Goal: Task Accomplishment & Management: Use online tool/utility

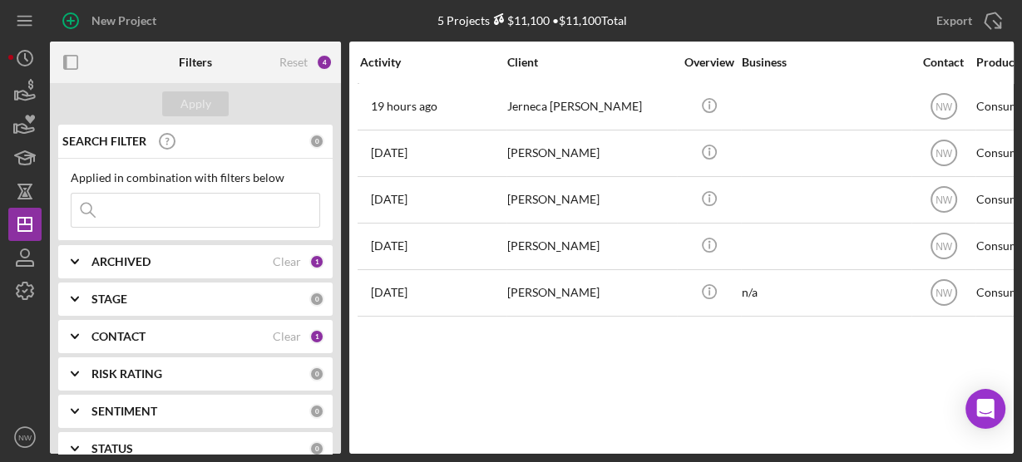
click at [130, 205] on input at bounding box center [196, 210] width 248 height 33
click at [122, 265] on b "ARCHIVED" at bounding box center [120, 261] width 59 height 13
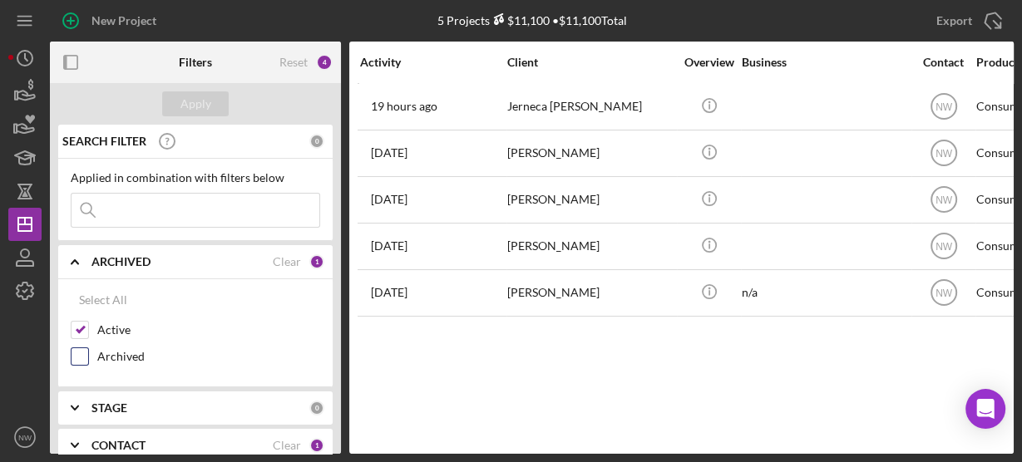
click at [86, 353] on input "Archived" at bounding box center [80, 356] width 17 height 17
checkbox input "true"
click at [80, 329] on input "Active" at bounding box center [80, 330] width 17 height 17
checkbox input "false"
click at [144, 219] on input at bounding box center [196, 210] width 248 height 33
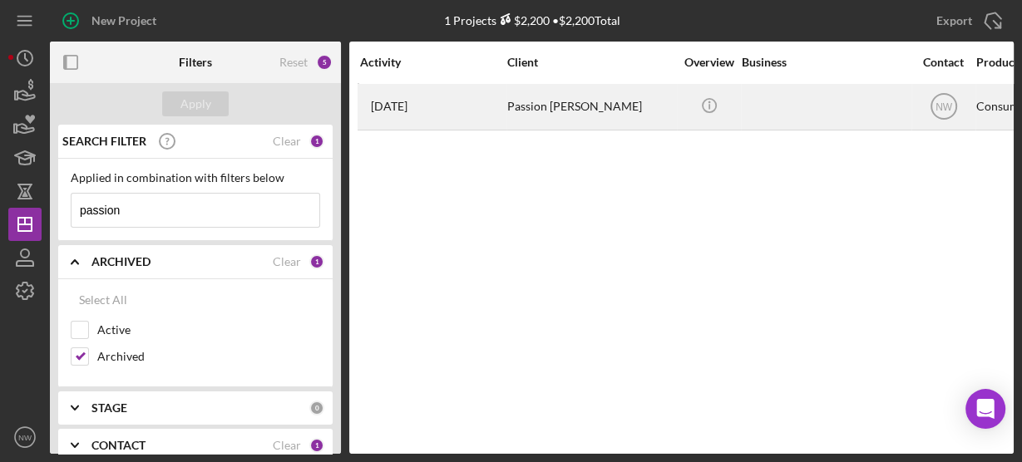
type input "passion"
click at [539, 110] on div "Passion Williams" at bounding box center [590, 107] width 166 height 44
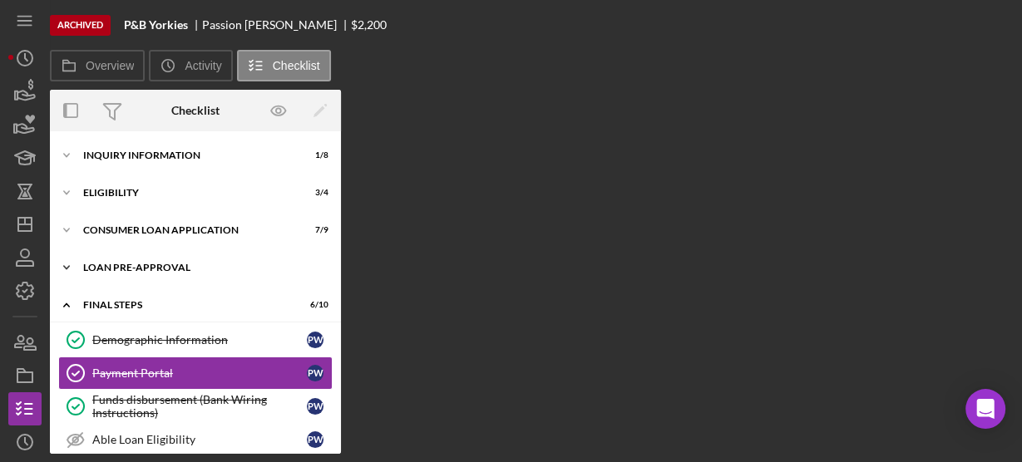
scroll to position [79, 0]
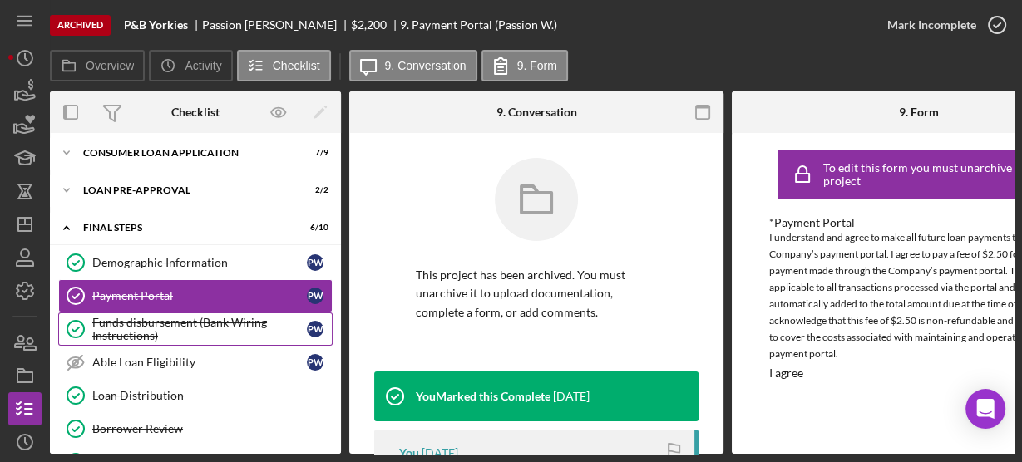
click at [99, 322] on div "Funds disbursement (Bank Wiring Instructions)" at bounding box center [199, 329] width 215 height 27
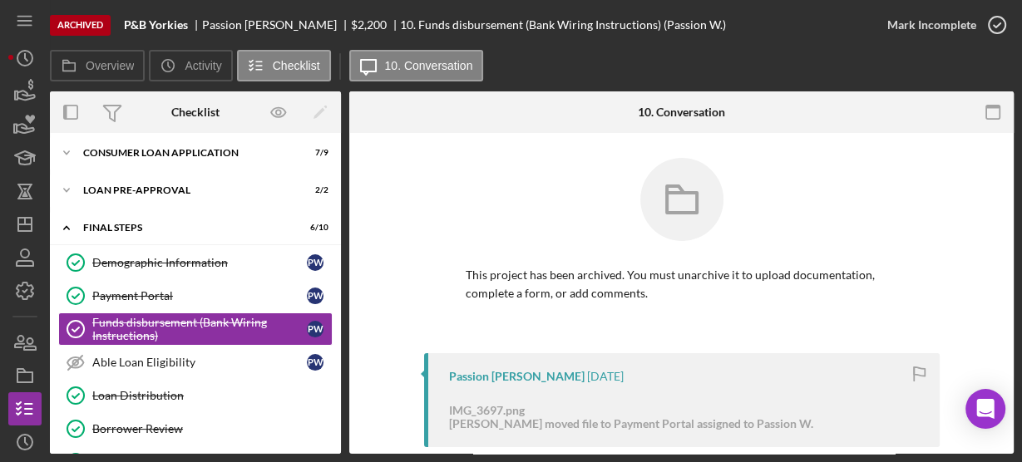
scroll to position [280, 0]
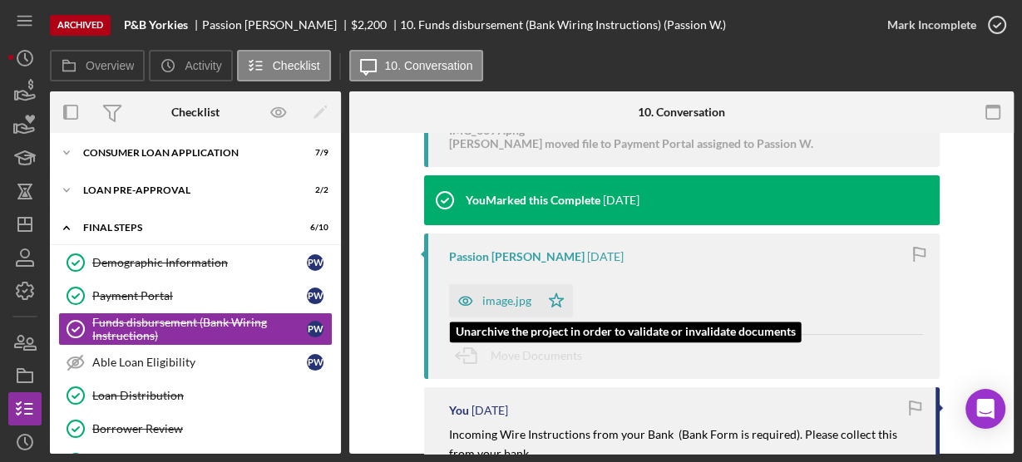
click at [489, 304] on div "image.jpg" at bounding box center [506, 300] width 49 height 13
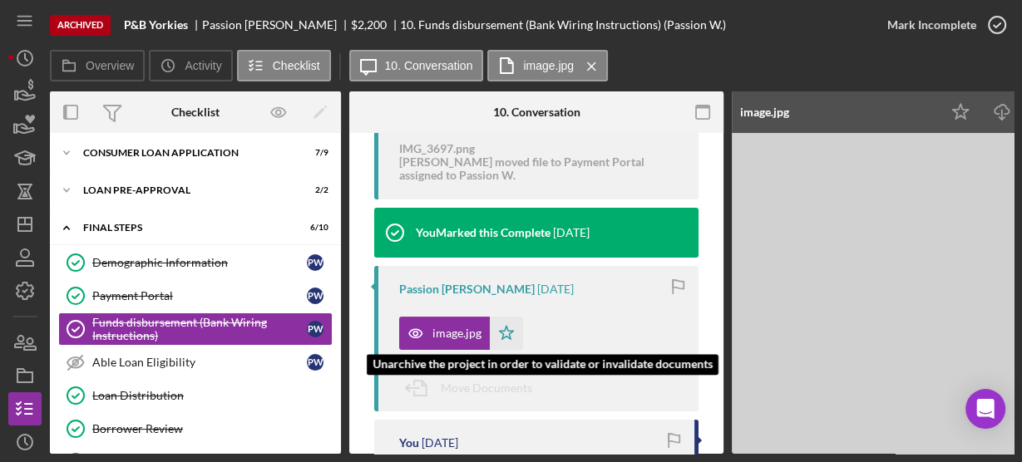
scroll to position [299, 0]
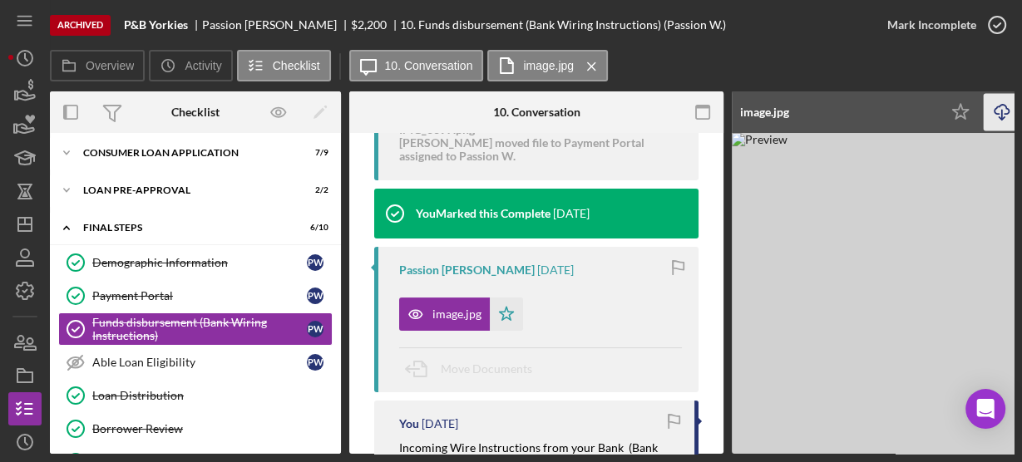
click at [1002, 110] on line "button" at bounding box center [1002, 114] width 0 height 9
click at [33, 217] on icon "Icon/Dashboard" at bounding box center [25, 225] width 42 height 42
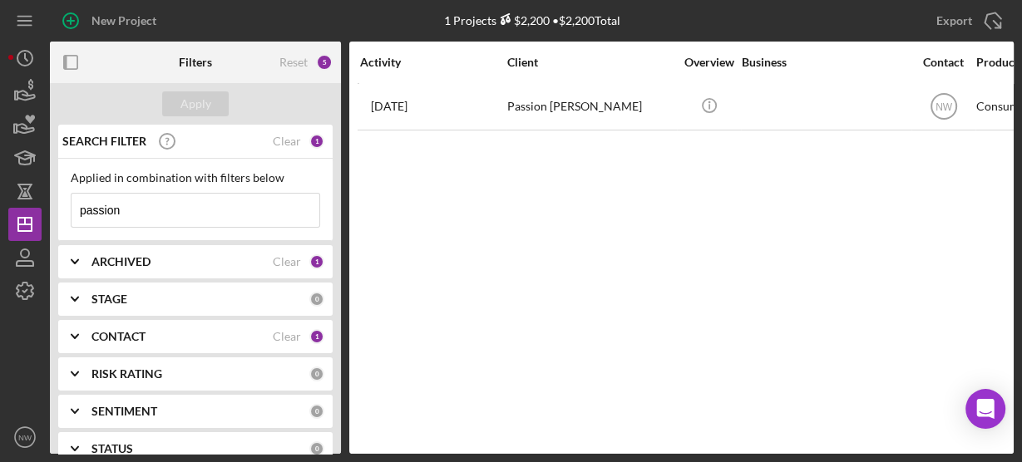
click at [80, 261] on icon "Icon/Expander" at bounding box center [75, 262] width 42 height 42
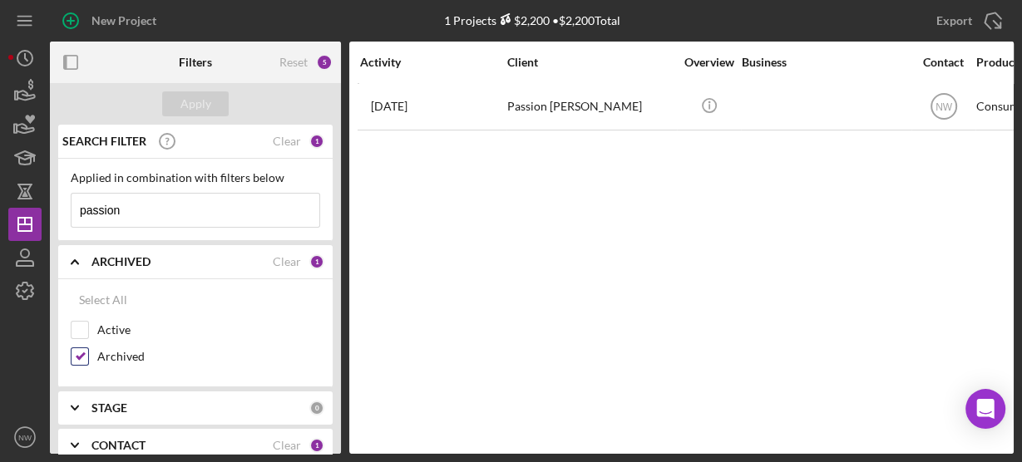
click at [80, 353] on input "Archived" at bounding box center [80, 356] width 17 height 17
checkbox input "false"
click at [75, 326] on input "Active" at bounding box center [80, 330] width 17 height 17
click at [126, 324] on label "Active" at bounding box center [208, 330] width 223 height 17
click at [88, 324] on input "Active" at bounding box center [80, 330] width 17 height 17
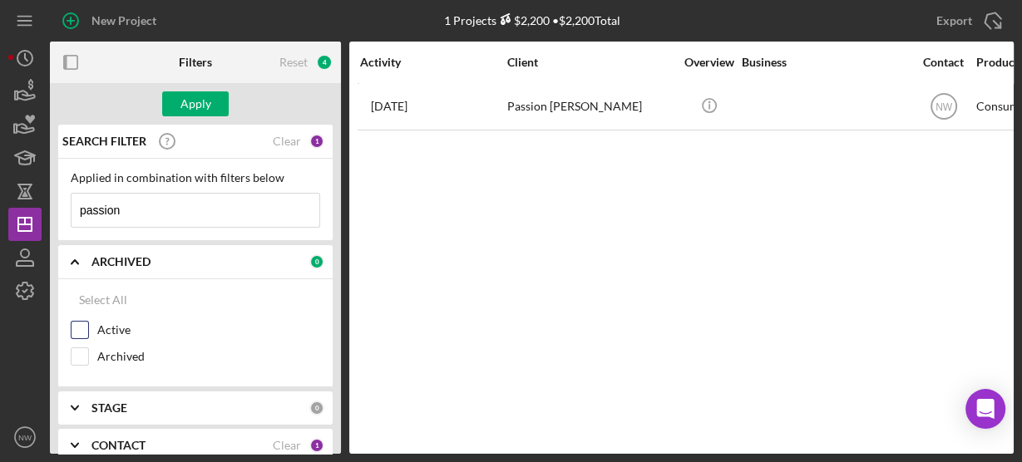
click at [78, 326] on input "Active" at bounding box center [80, 330] width 17 height 17
checkbox input "true"
click at [24, 258] on icon "button" at bounding box center [25, 253] width 8 height 8
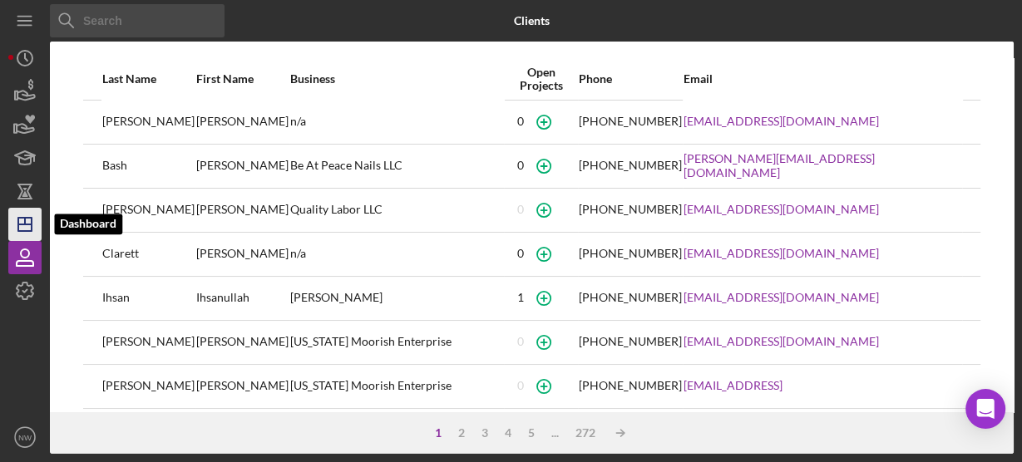
click at [22, 218] on polygon "button" at bounding box center [24, 224] width 13 height 13
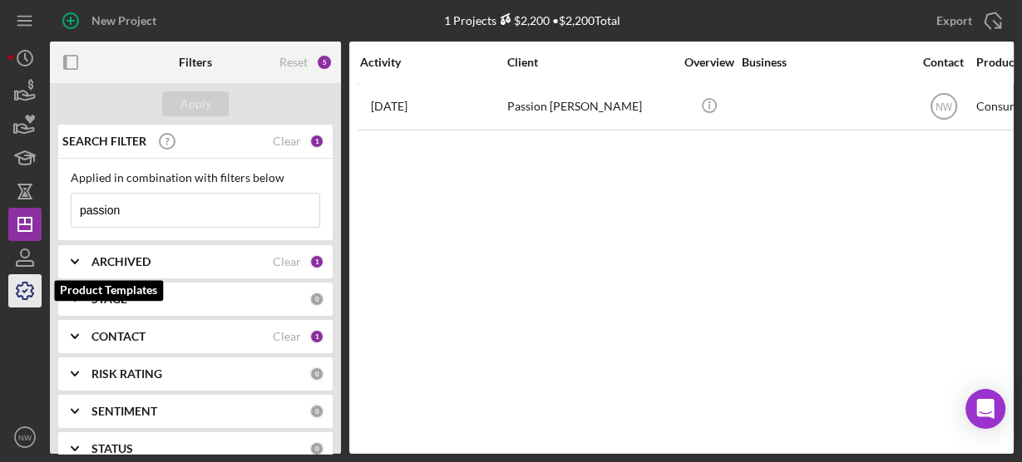
click at [20, 283] on icon "button" at bounding box center [25, 291] width 42 height 42
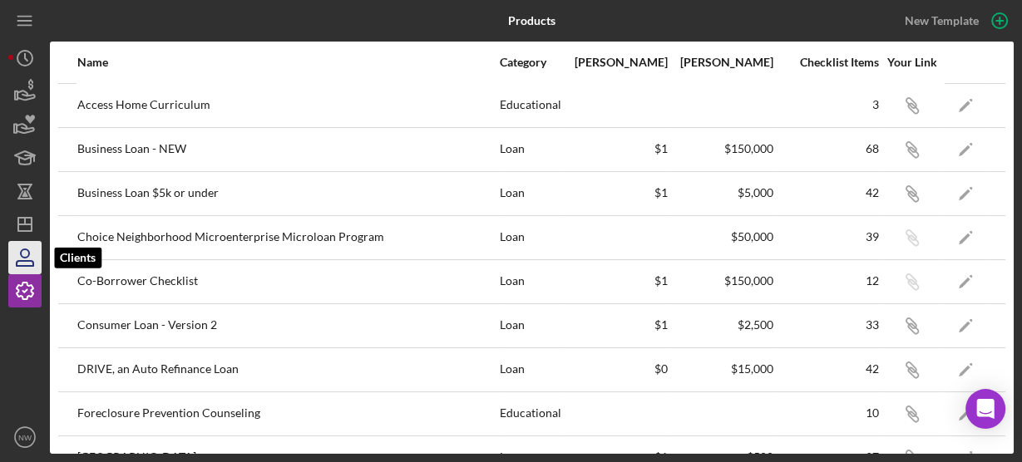
click at [20, 259] on icon "button" at bounding box center [25, 258] width 42 height 42
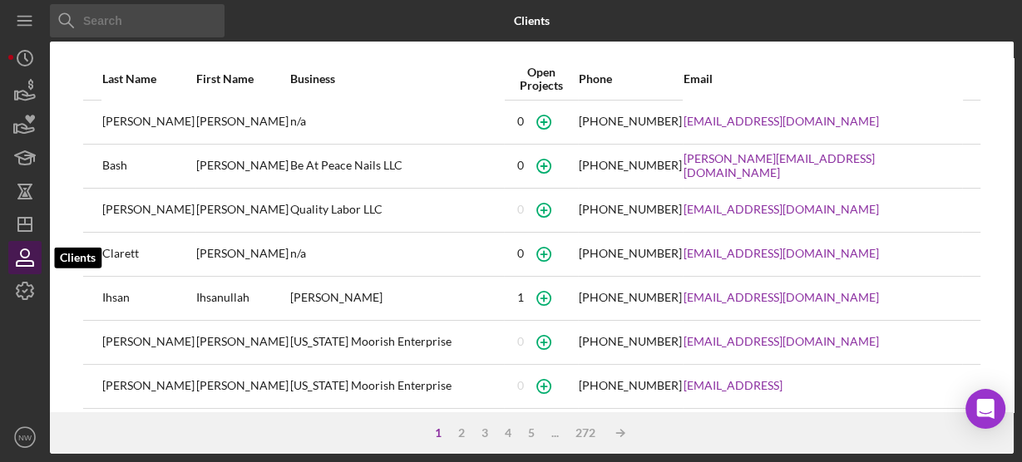
click at [20, 259] on icon "button" at bounding box center [25, 258] width 42 height 42
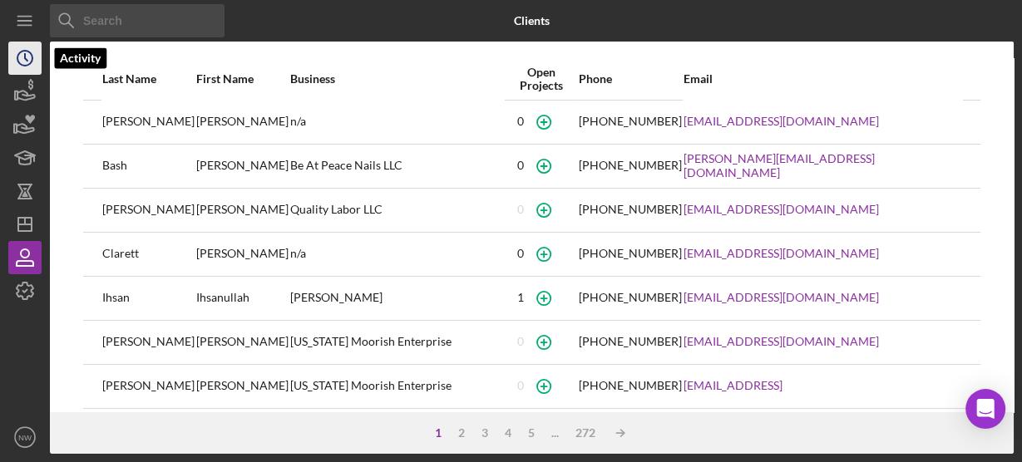
click at [18, 57] on icon "Icon/History" at bounding box center [25, 58] width 42 height 42
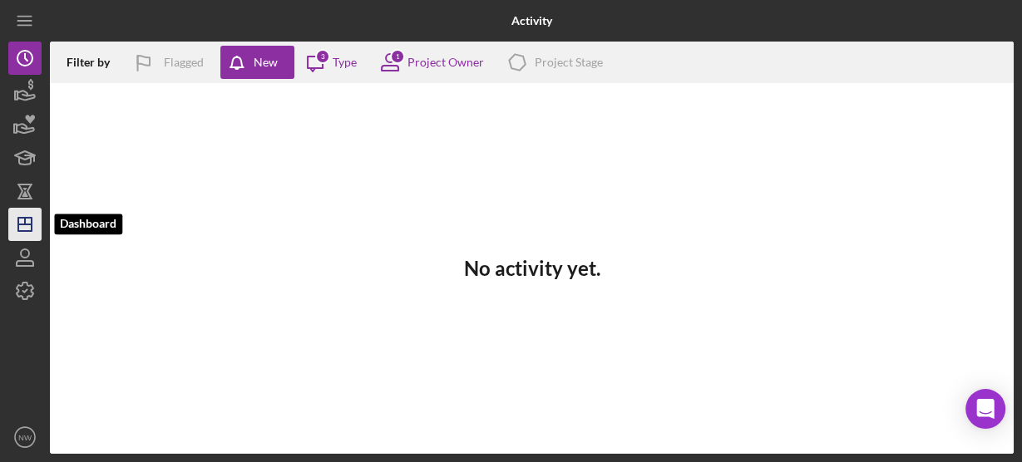
click at [23, 220] on icon "Icon/Dashboard" at bounding box center [25, 225] width 42 height 42
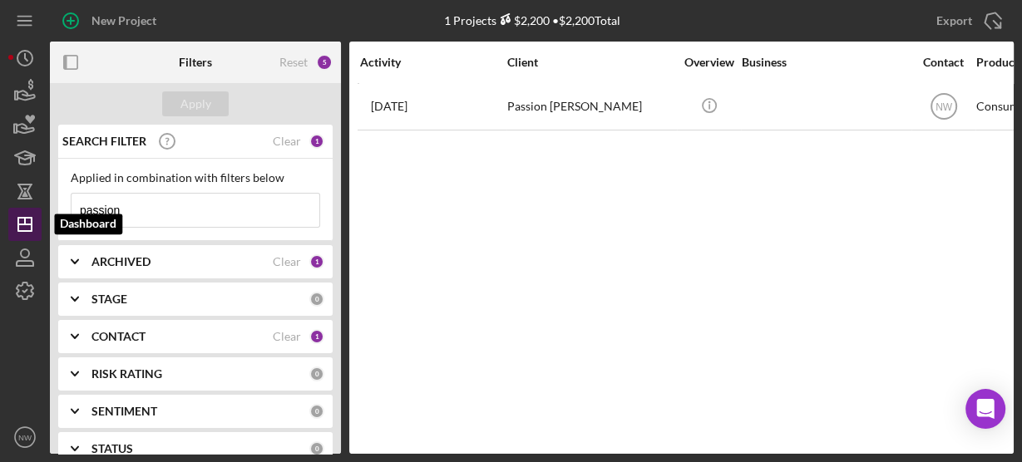
click at [23, 231] on polygon "button" at bounding box center [24, 224] width 13 height 13
click at [88, 259] on icon "Icon/Expander" at bounding box center [75, 262] width 42 height 42
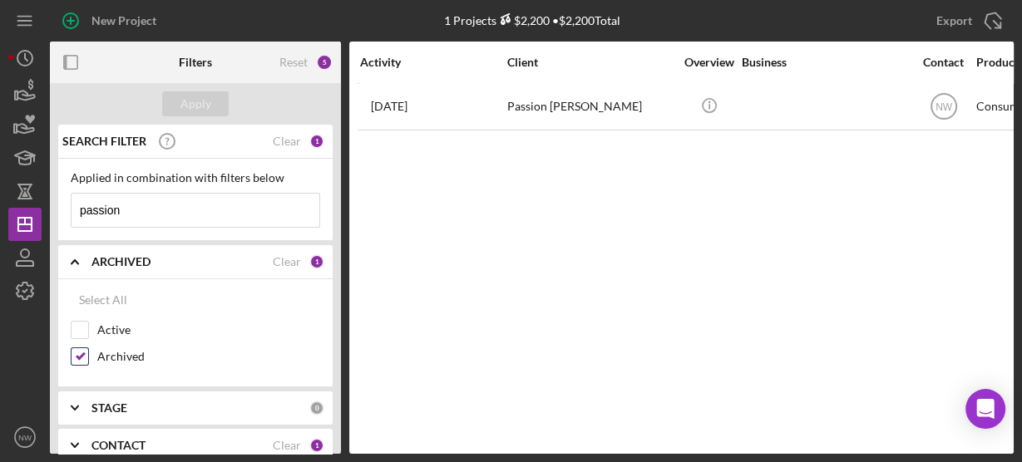
click at [75, 352] on input "Archived" at bounding box center [80, 356] width 17 height 17
checkbox input "false"
click at [77, 326] on input "Active" at bounding box center [80, 330] width 17 height 17
checkbox input "true"
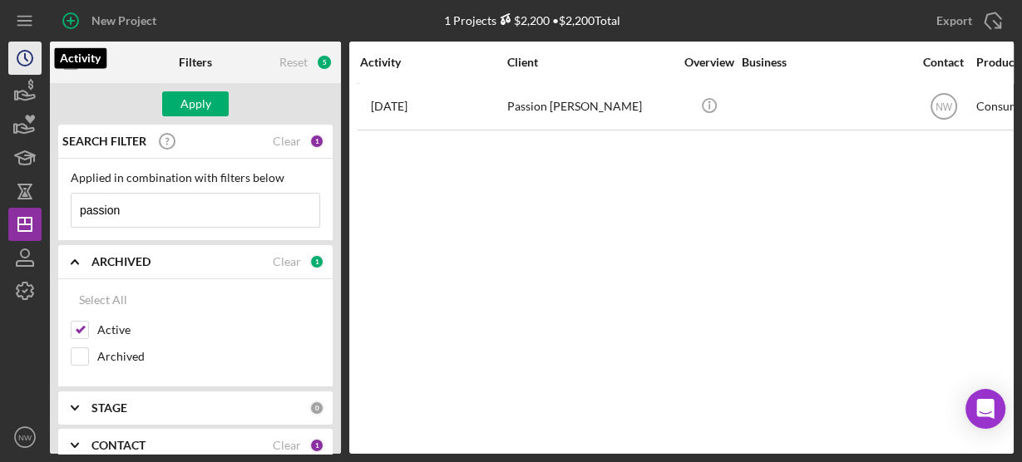
click at [29, 57] on icon "Icon/History" at bounding box center [25, 58] width 42 height 42
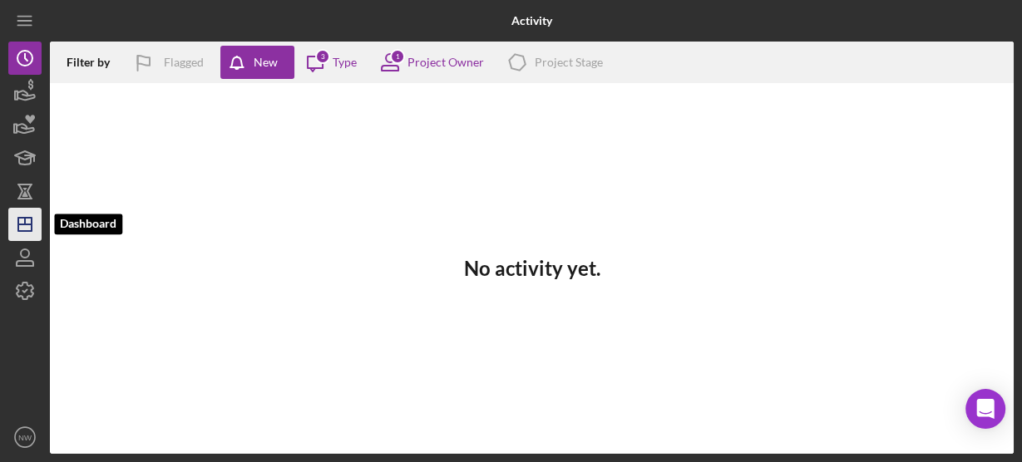
click at [20, 212] on icon "Icon/Dashboard" at bounding box center [25, 225] width 42 height 42
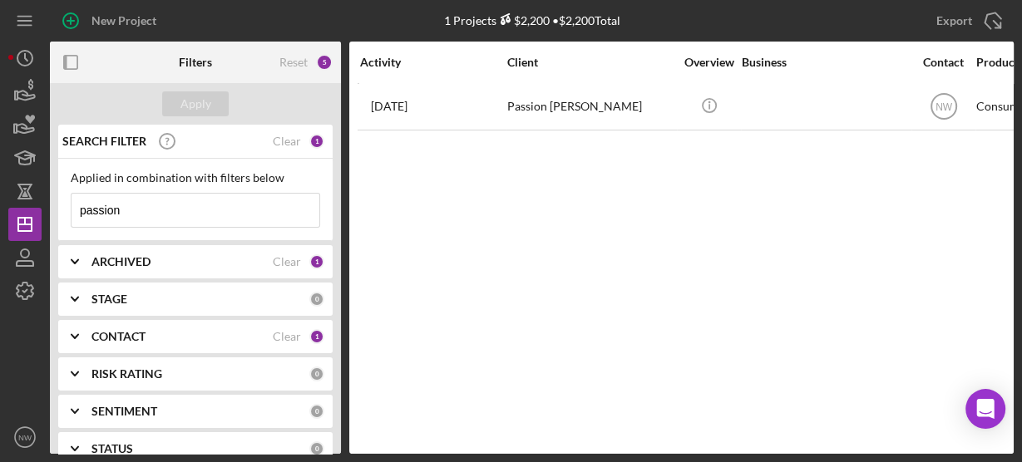
click at [140, 213] on input "passion" at bounding box center [196, 210] width 248 height 33
type input "p"
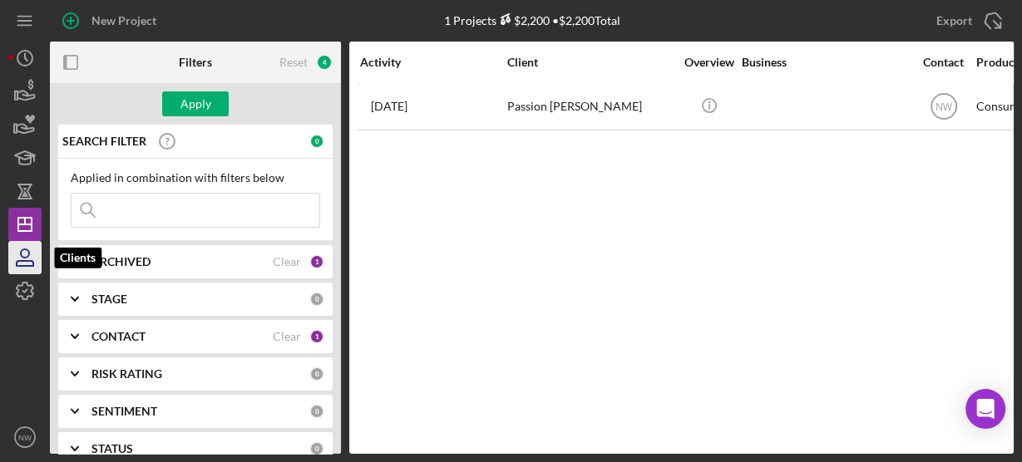
click at [27, 255] on icon "button" at bounding box center [25, 258] width 42 height 42
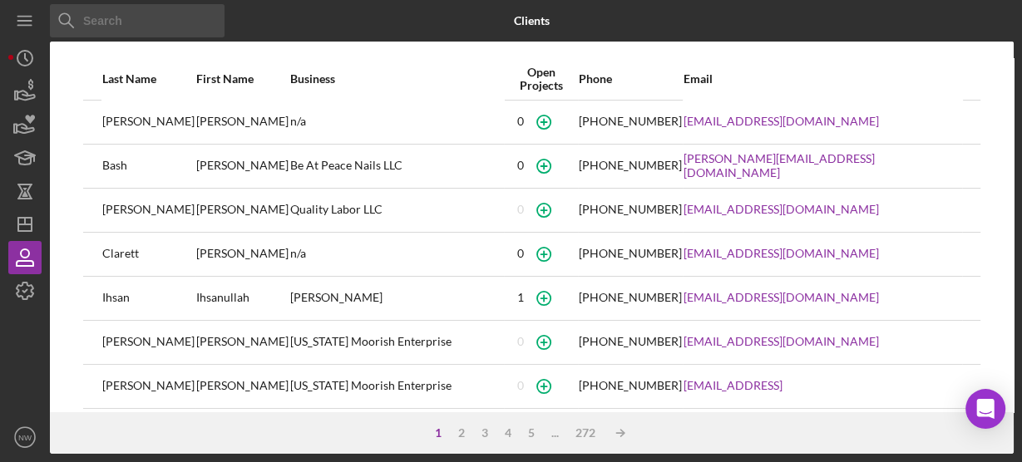
click at [100, 22] on input at bounding box center [137, 20] width 175 height 33
click at [25, 215] on icon "Icon/Dashboard" at bounding box center [25, 225] width 42 height 42
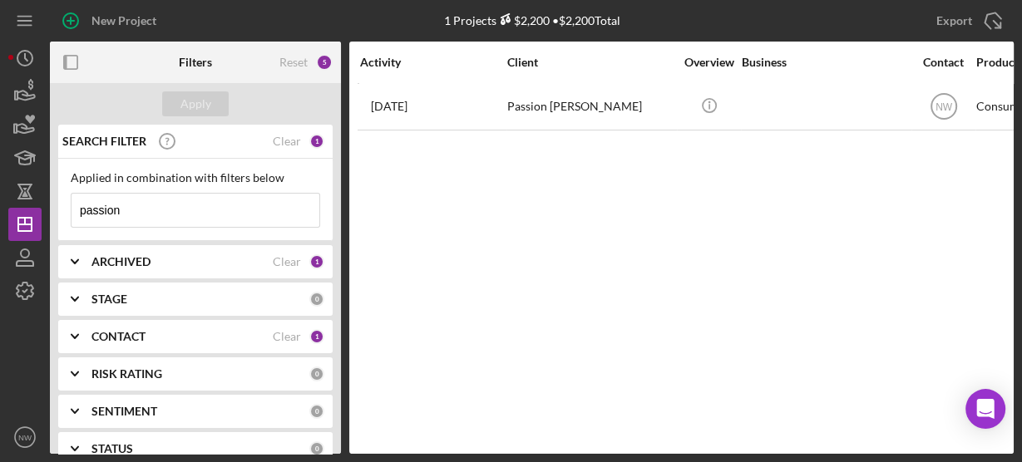
click at [128, 205] on input "passion" at bounding box center [196, 210] width 248 height 33
type input "p"
click at [112, 264] on b "ARCHIVED" at bounding box center [120, 261] width 59 height 13
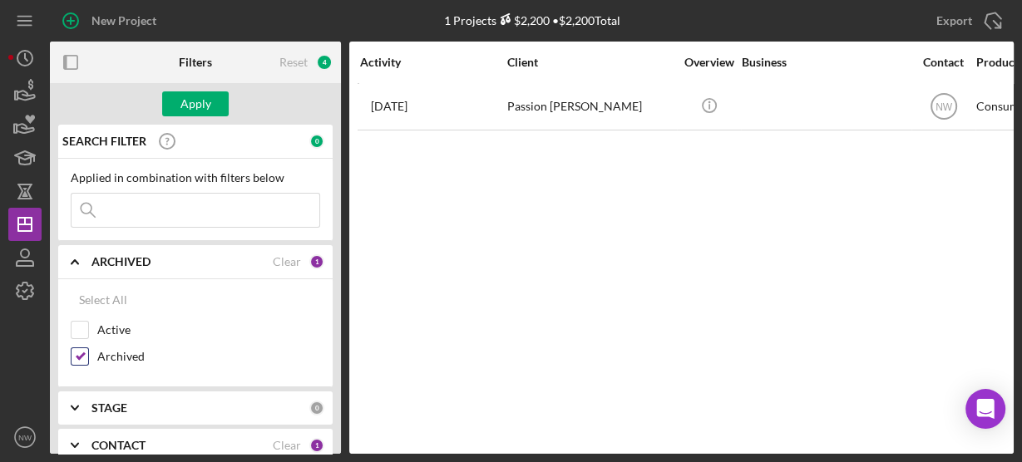
click at [78, 353] on input "Archived" at bounding box center [80, 356] width 17 height 17
checkbox input "false"
click at [76, 326] on input "Active" at bounding box center [80, 330] width 17 height 17
checkbox input "true"
click at [18, 250] on icon "button" at bounding box center [25, 258] width 42 height 42
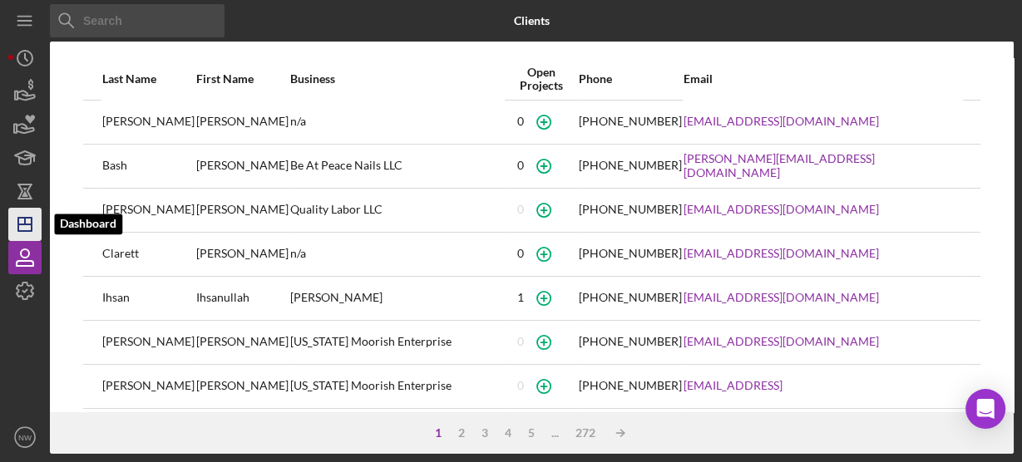
click at [25, 225] on icon "Icon/Dashboard" at bounding box center [25, 225] width 42 height 42
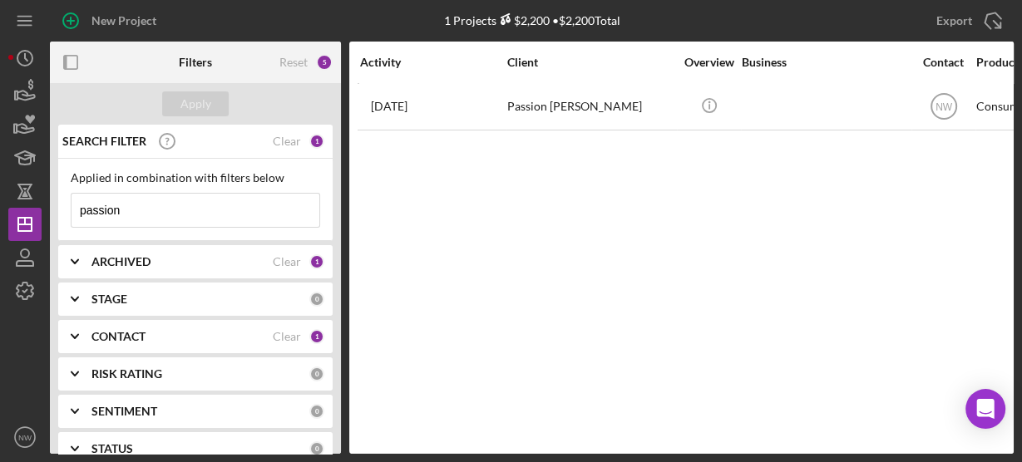
click at [181, 205] on input "passion" at bounding box center [196, 210] width 248 height 33
type input "p"
click at [69, 259] on icon "Icon/Expander" at bounding box center [75, 262] width 42 height 42
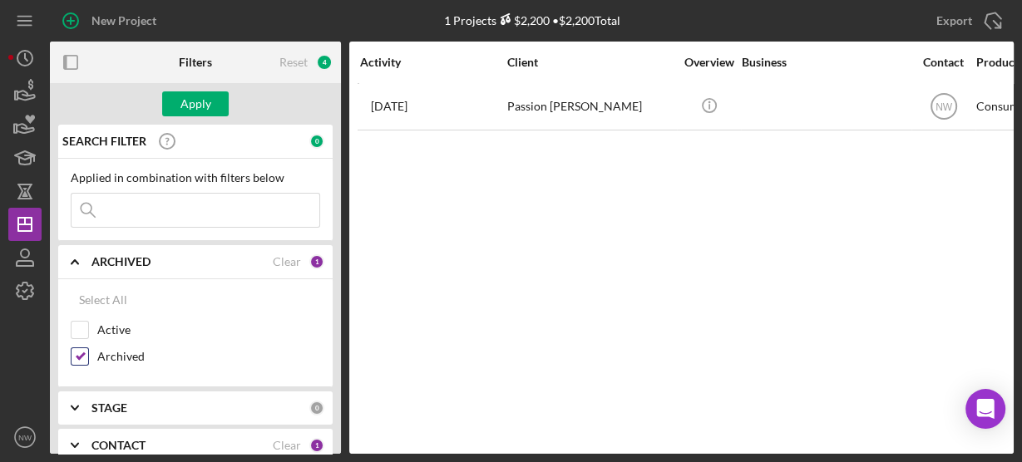
click at [76, 354] on input "Archived" at bounding box center [80, 356] width 17 height 17
checkbox input "false"
click at [72, 322] on input "Active" at bounding box center [80, 330] width 17 height 17
checkbox input "true"
click at [190, 102] on div "Apply" at bounding box center [195, 103] width 31 height 25
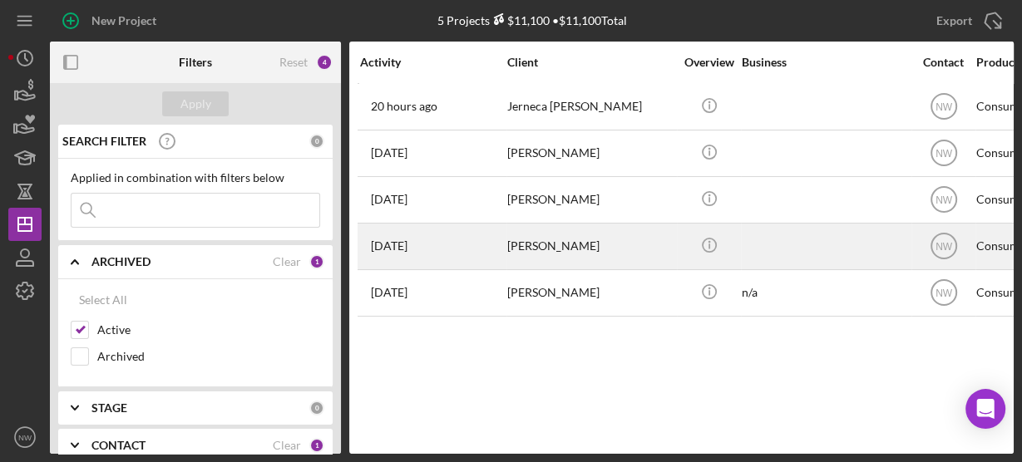
click at [525, 240] on div "[PERSON_NAME]" at bounding box center [590, 246] width 166 height 44
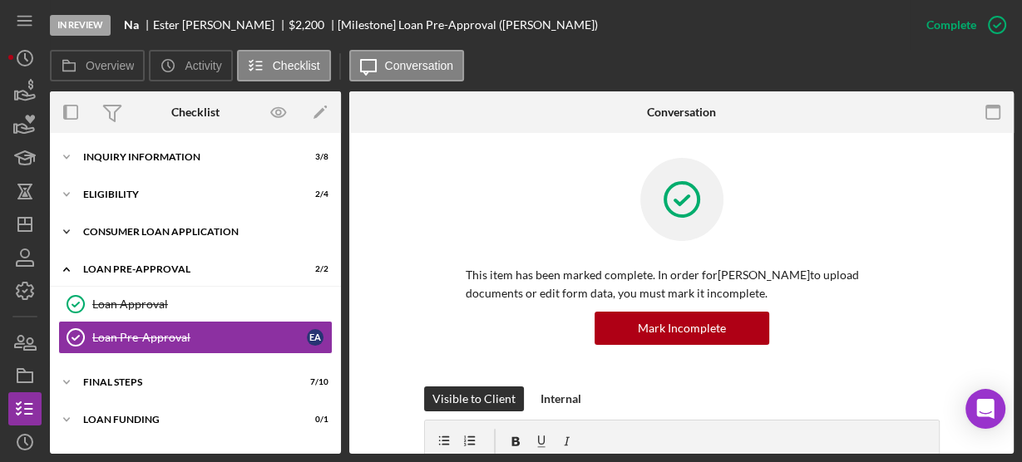
click at [69, 224] on icon "Icon/Expander" at bounding box center [66, 231] width 33 height 33
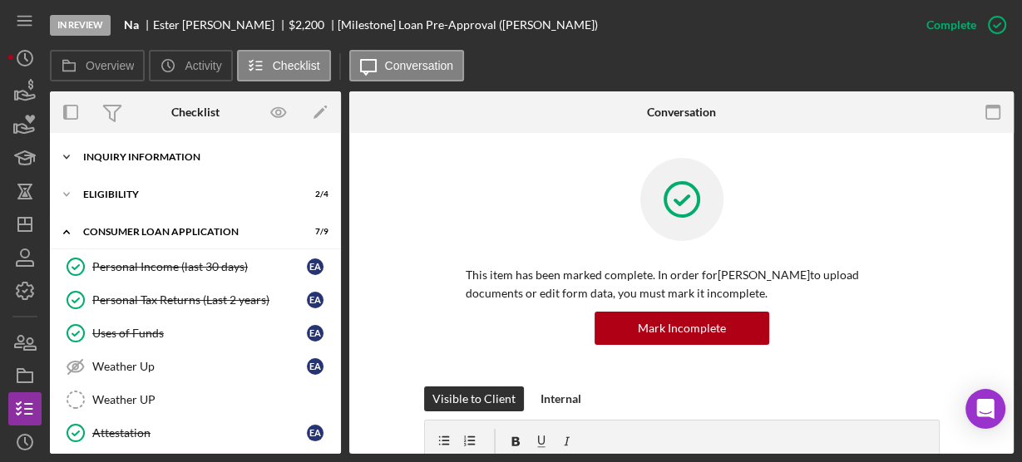
click at [70, 156] on icon "Icon/Expander" at bounding box center [66, 157] width 33 height 33
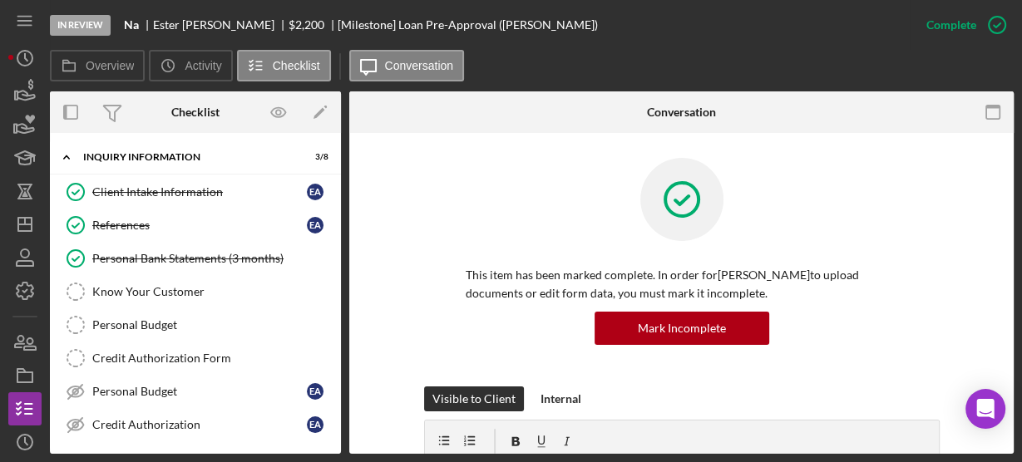
click at [335, 428] on div "Client Intake Information Client Intake Information E A References References E…" at bounding box center [195, 312] width 291 height 274
click at [67, 155] on polyline at bounding box center [66, 156] width 5 height 3
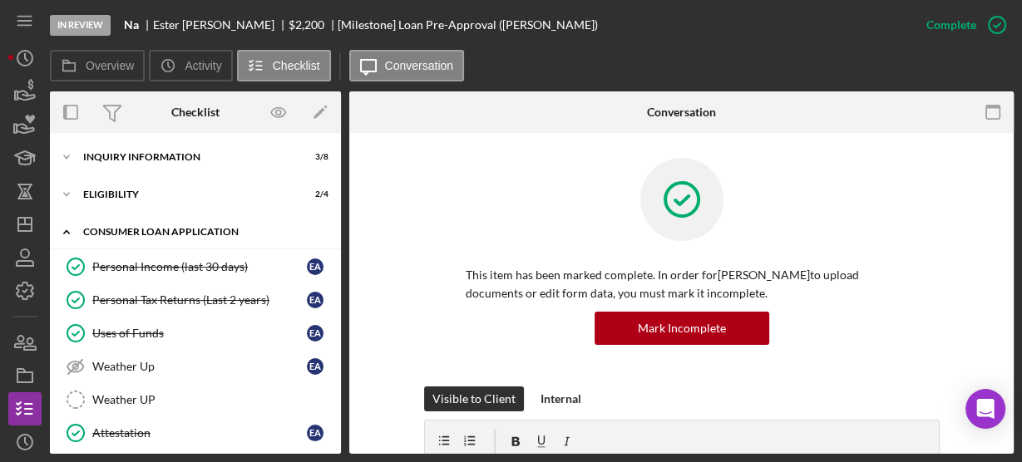
click at [67, 227] on icon "Icon/Expander" at bounding box center [66, 231] width 33 height 33
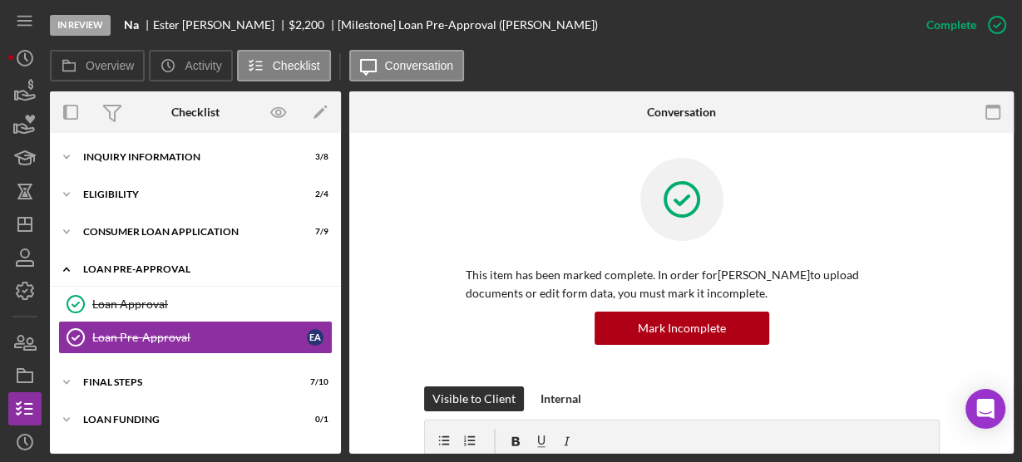
click at [71, 263] on icon "Icon/Expander" at bounding box center [66, 269] width 33 height 33
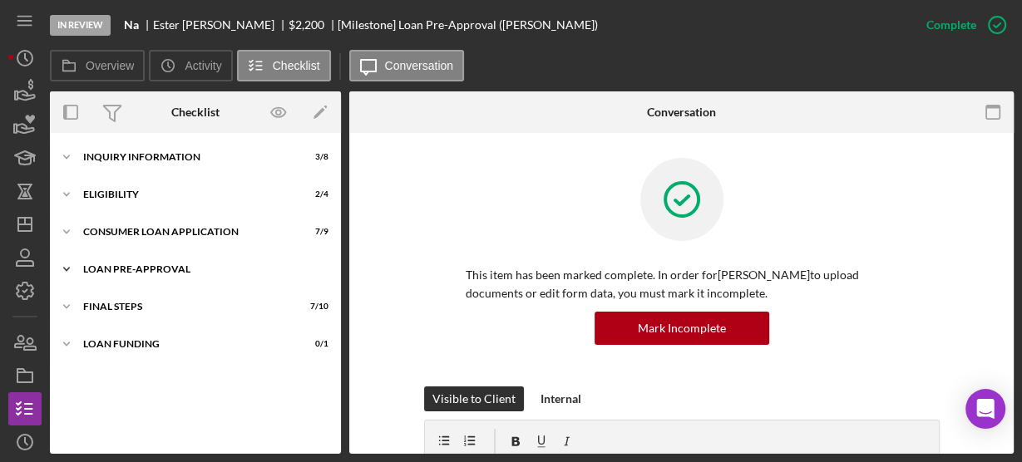
click at [71, 263] on icon "Icon/Expander" at bounding box center [66, 269] width 33 height 33
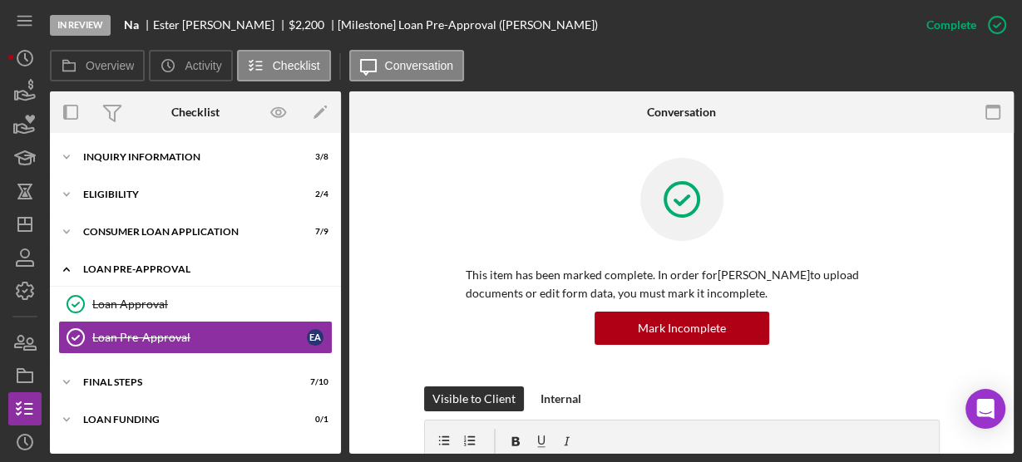
click at [71, 263] on icon "Icon/Expander" at bounding box center [66, 269] width 33 height 33
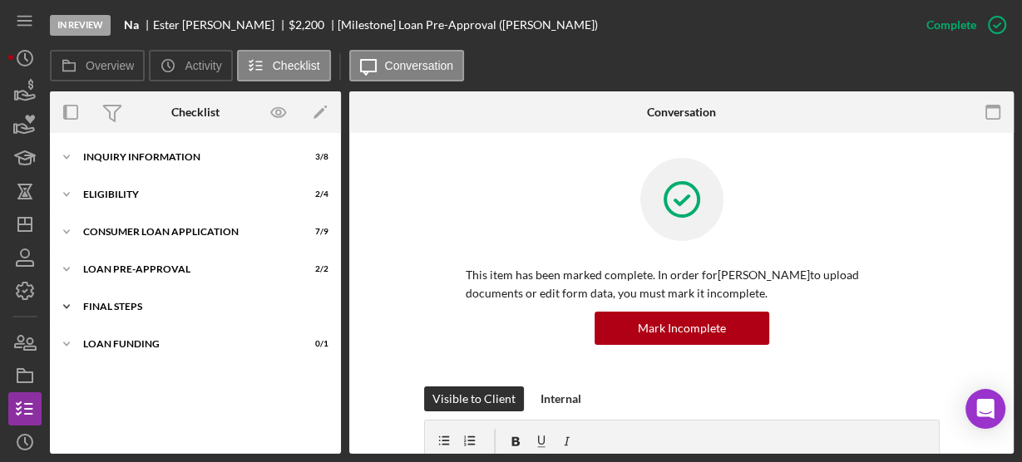
click at [68, 305] on polyline at bounding box center [66, 306] width 5 height 3
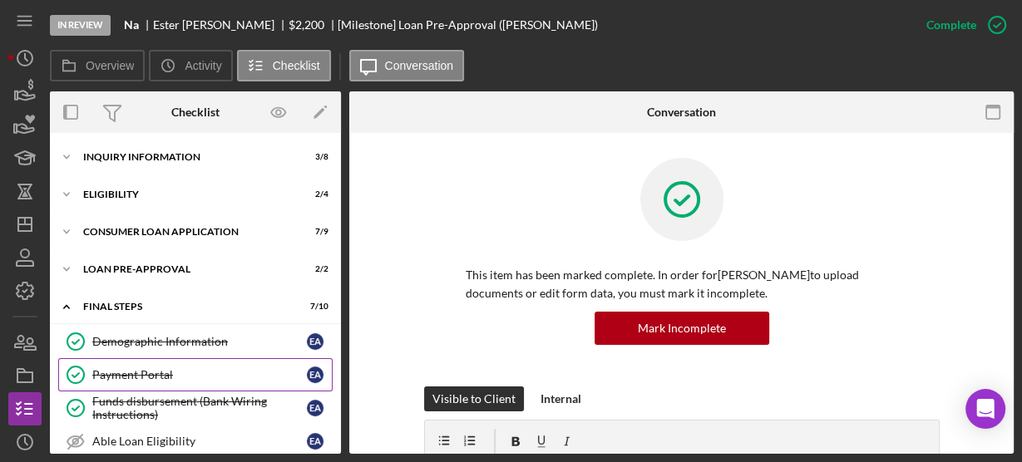
click at [204, 373] on div "Payment Portal" at bounding box center [199, 374] width 215 height 13
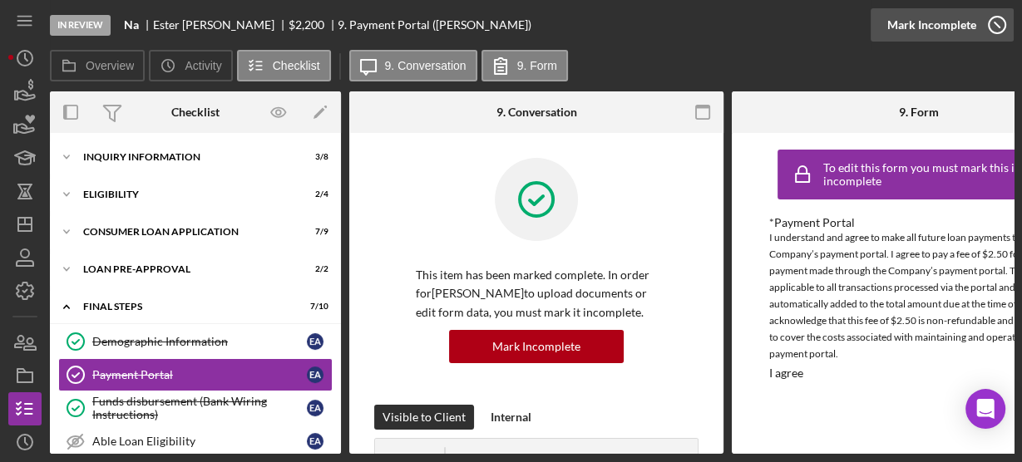
click at [991, 22] on icon "button" at bounding box center [997, 25] width 42 height 42
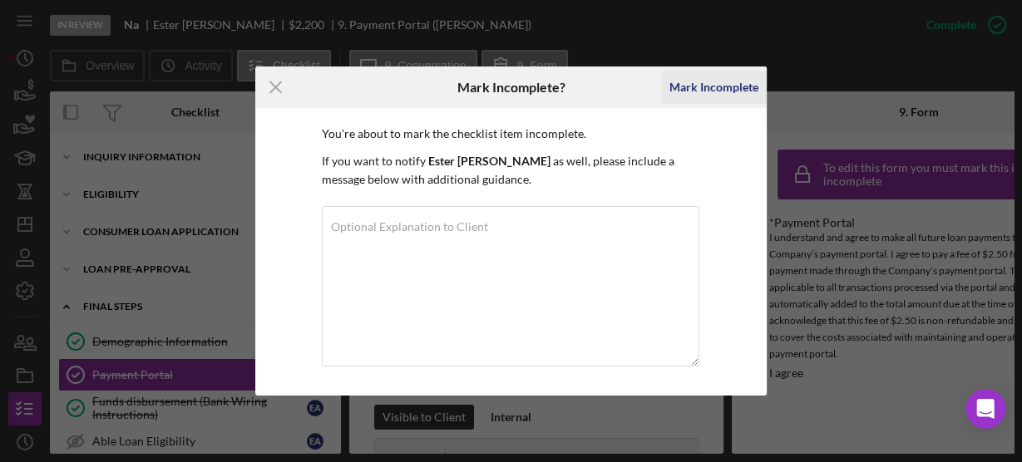
click at [696, 84] on div "Mark Incomplete" at bounding box center [713, 87] width 89 height 33
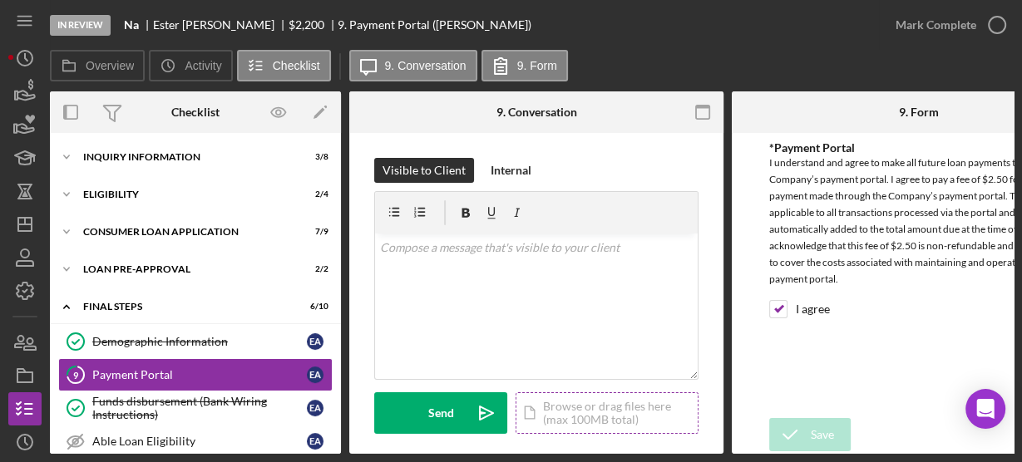
click at [565, 412] on div "Icon/Document Browse or drag files here (max 100MB total) Tap to choose files o…" at bounding box center [606, 413] width 183 height 42
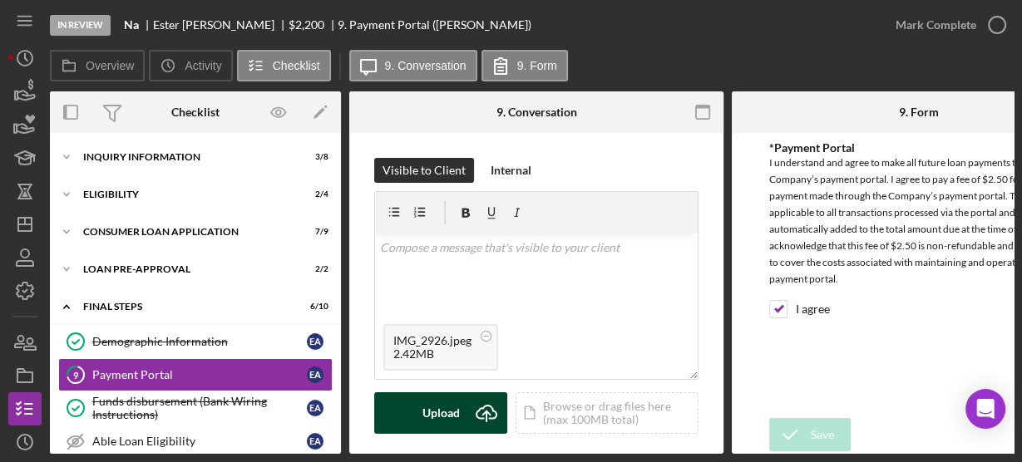
click at [422, 420] on div "Upload" at bounding box center [440, 413] width 37 height 42
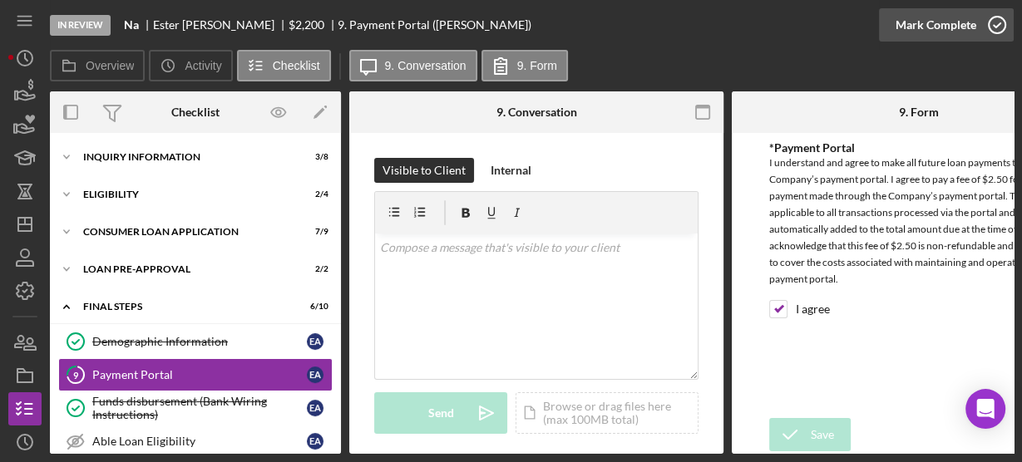
click at [989, 25] on icon "button" at bounding box center [997, 25] width 42 height 42
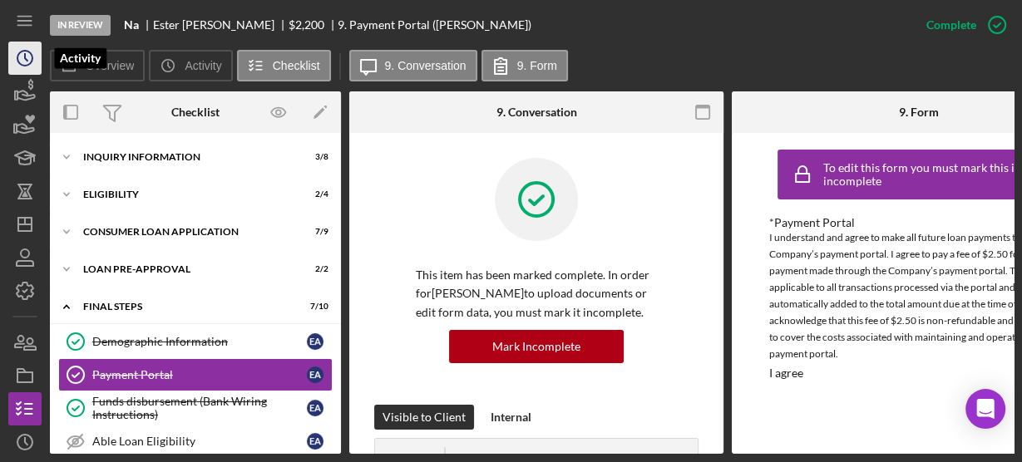
click at [17, 60] on circle "button" at bounding box center [24, 58] width 15 height 15
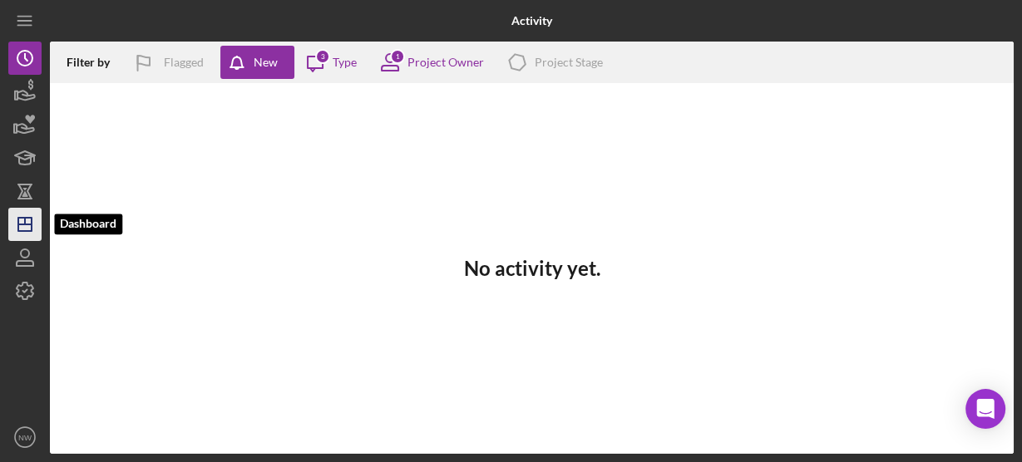
click at [29, 227] on icon "Icon/Dashboard" at bounding box center [25, 225] width 42 height 42
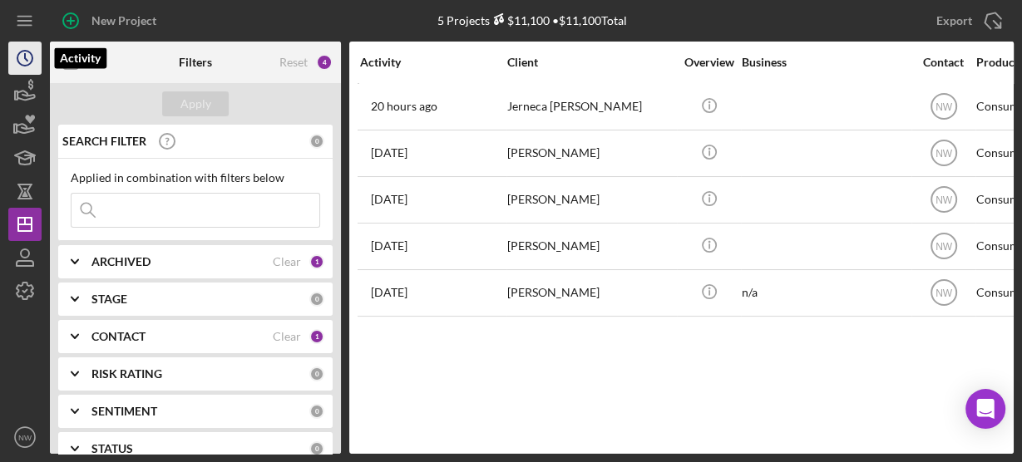
click at [29, 67] on icon "Icon/History" at bounding box center [25, 58] width 42 height 42
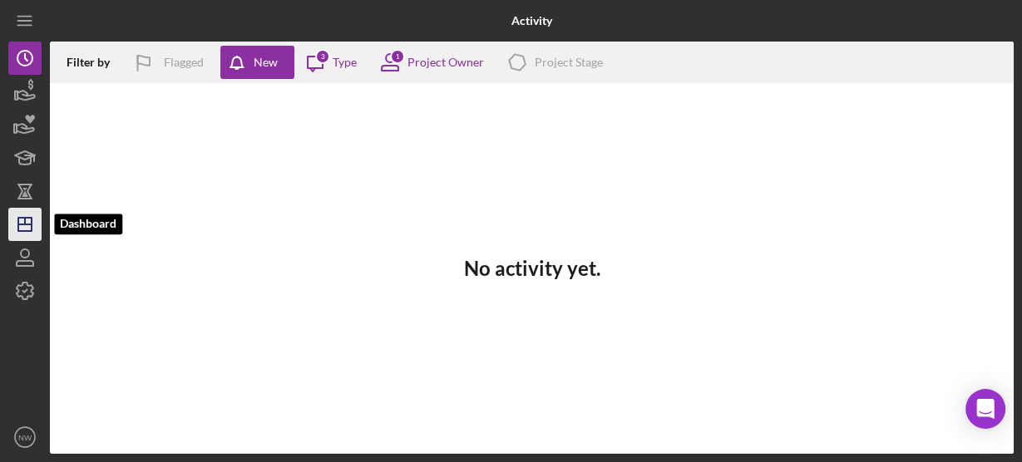
click at [21, 229] on icon "Icon/Dashboard" at bounding box center [25, 225] width 42 height 42
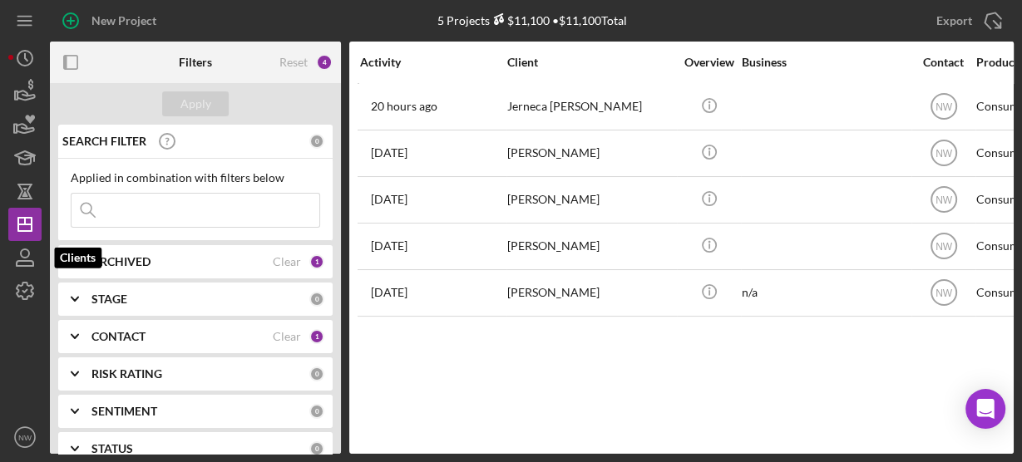
click at [27, 258] on icon "button" at bounding box center [25, 258] width 42 height 42
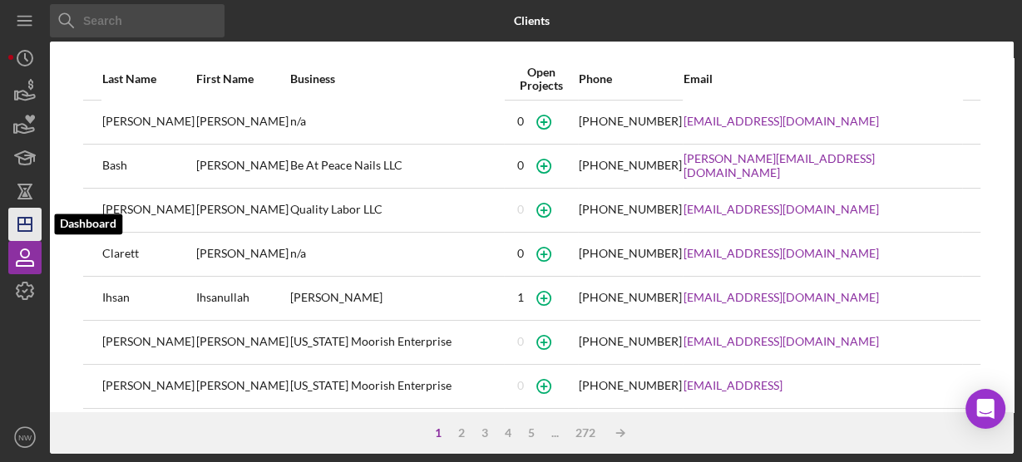
click at [27, 210] on icon "Icon/Dashboard" at bounding box center [25, 225] width 42 height 42
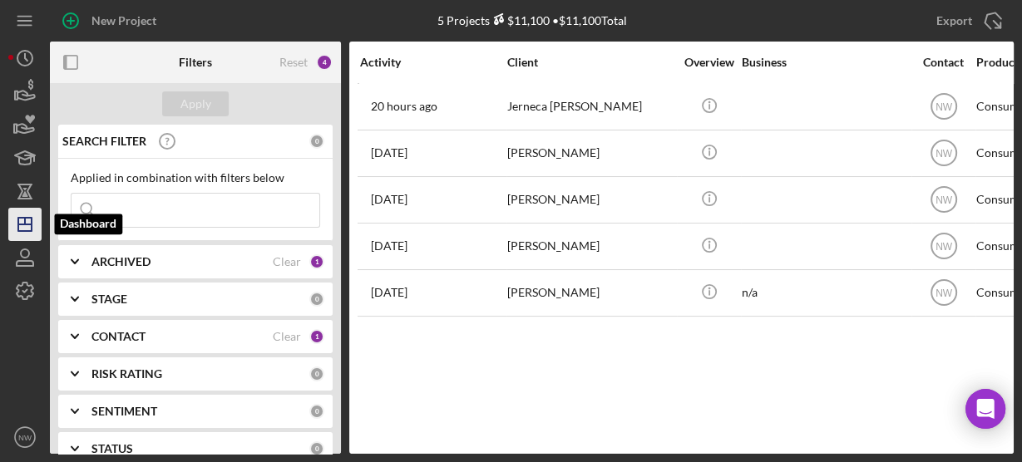
click at [26, 224] on line "button" at bounding box center [24, 224] width 13 height 0
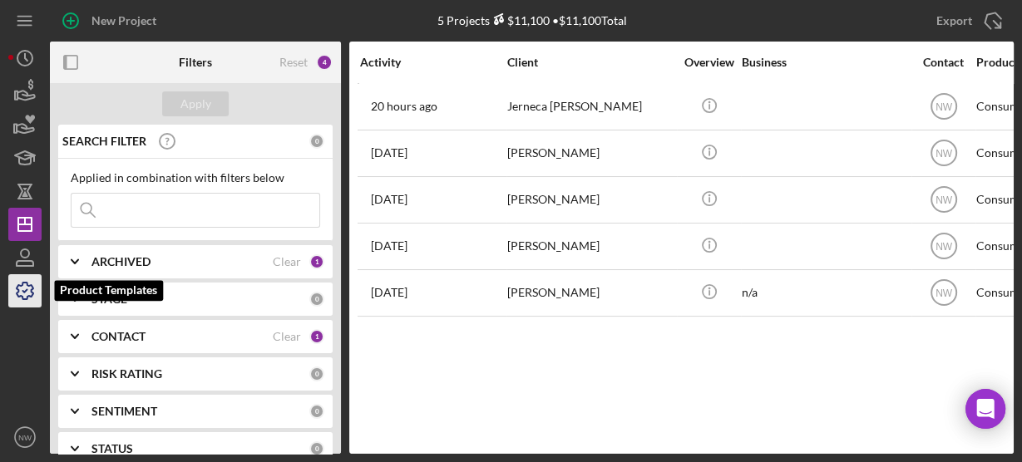
click at [25, 283] on icon "button" at bounding box center [25, 291] width 17 height 17
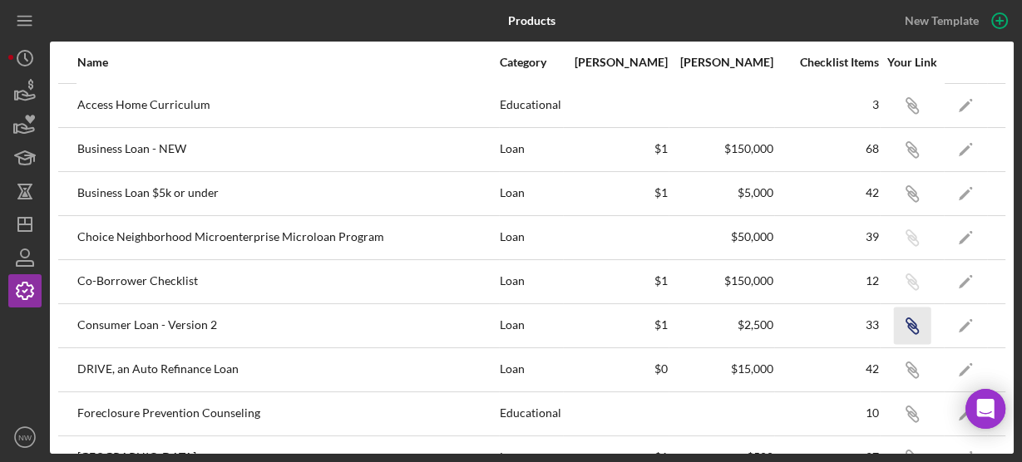
click at [908, 323] on icon "button" at bounding box center [913, 328] width 10 height 10
click at [905, 324] on icon "button" at bounding box center [910, 323] width 10 height 10
